Goal: Go to known website: Go to known website

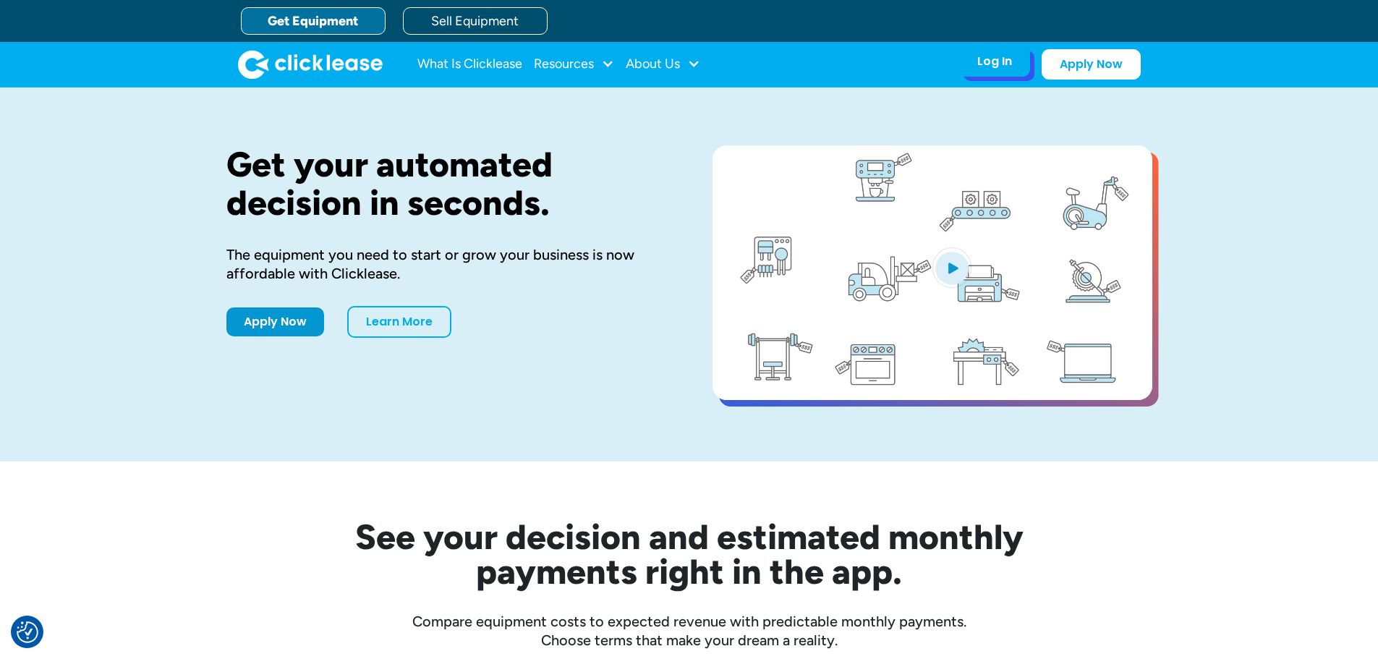
click at [1011, 59] on div "Log In" at bounding box center [994, 61] width 35 height 14
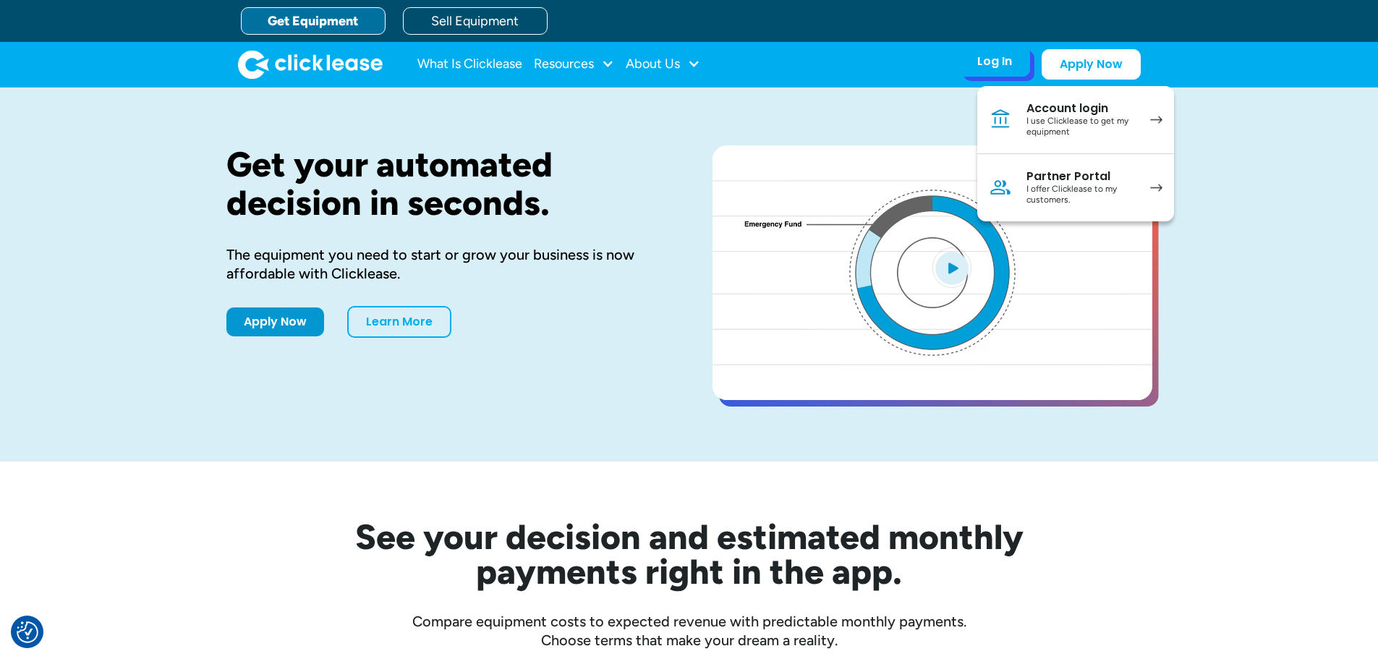
click at [1049, 171] on div "Partner Portal" at bounding box center [1081, 176] width 109 height 14
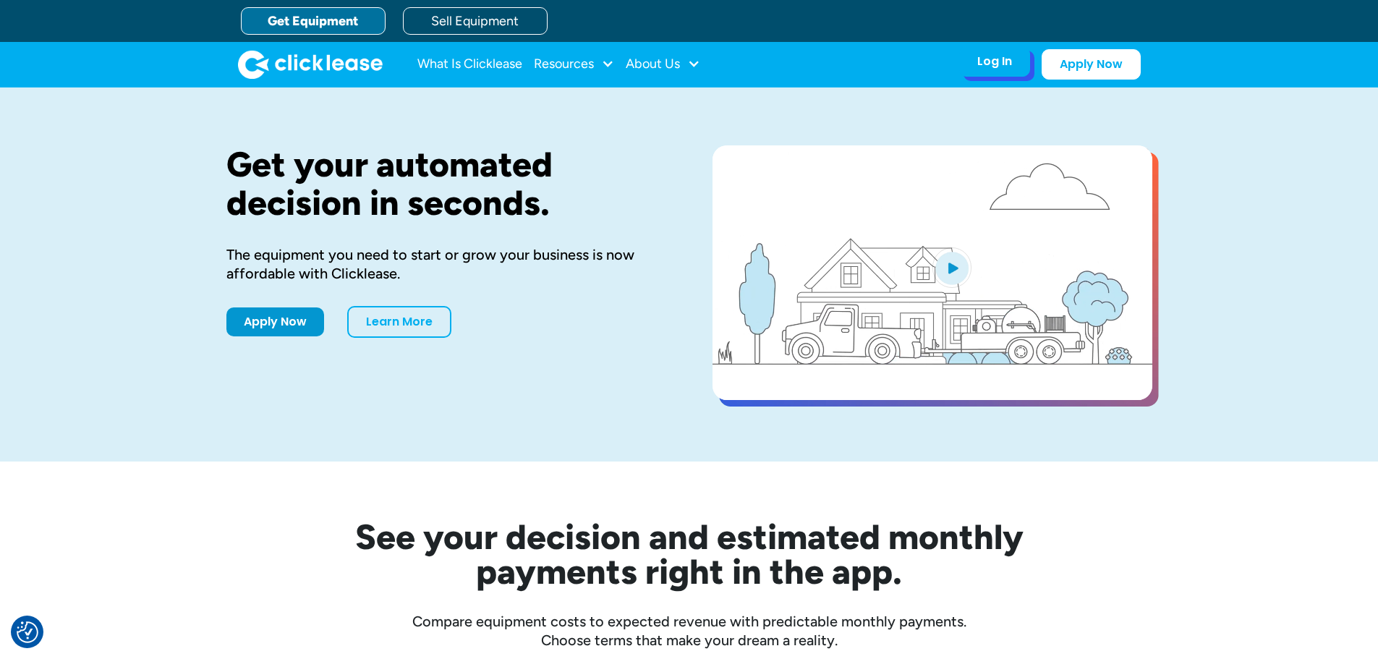
click at [1011, 64] on div "Log In" at bounding box center [994, 61] width 35 height 14
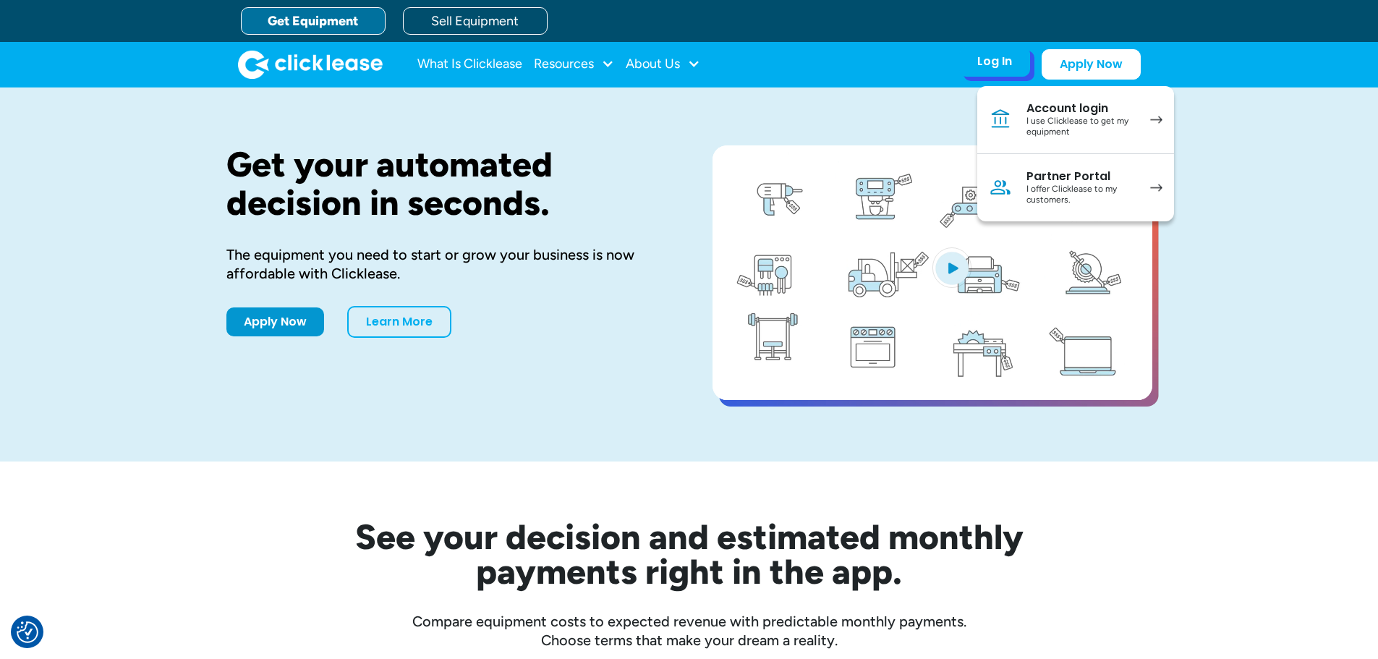
click at [1048, 169] on div "Partner Portal" at bounding box center [1081, 176] width 109 height 14
